Goal: Check status: Check status

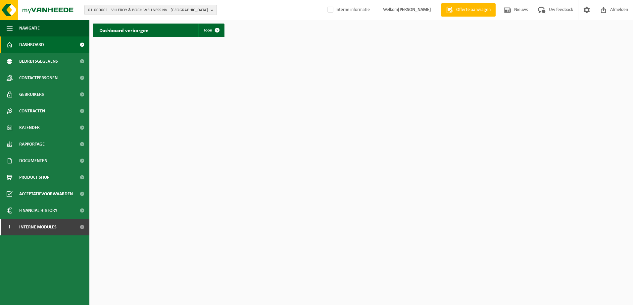
click at [135, 12] on span "01-000001 - VILLEROY & BOCH WELLNESS NV - ROESELARE" at bounding box center [148, 10] width 120 height 10
click at [128, 21] on input "text" at bounding box center [150, 21] width 129 height 8
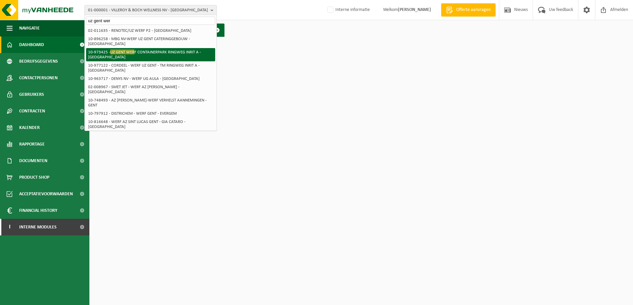
type input "uz gent wer"
click at [153, 50] on li "10-973425 - UZ GENT WER F CONTAINERPARK RINGWEG INRIT A - GENT" at bounding box center [150, 54] width 129 height 13
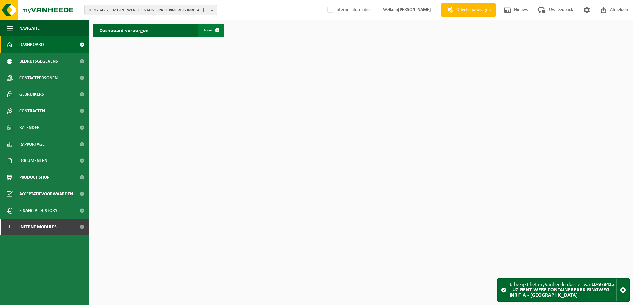
click at [212, 32] on span at bounding box center [217, 30] width 13 height 13
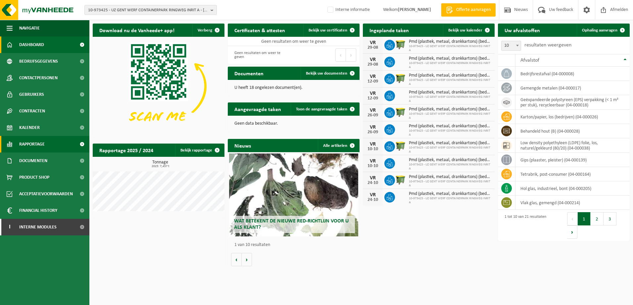
click at [42, 139] on span "Rapportage" at bounding box center [32, 144] width 26 height 17
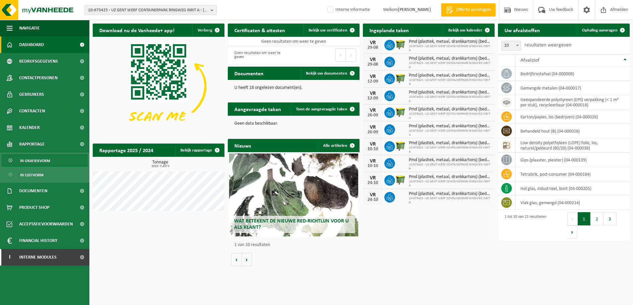
click at [52, 160] on link "In grafiekvorm" at bounding box center [45, 160] width 86 height 13
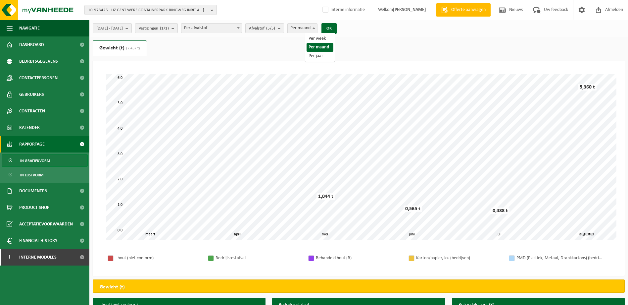
click at [317, 28] on span "Per maand" at bounding box center [302, 28] width 29 height 9
select select "3"
click at [337, 31] on button "OK" at bounding box center [329, 28] width 15 height 11
click at [251, 53] on ul "Gewicht (t) (7,457 t) Volume (m³)" at bounding box center [359, 50] width 532 height 21
